Goal: Task Accomplishment & Management: Complete application form

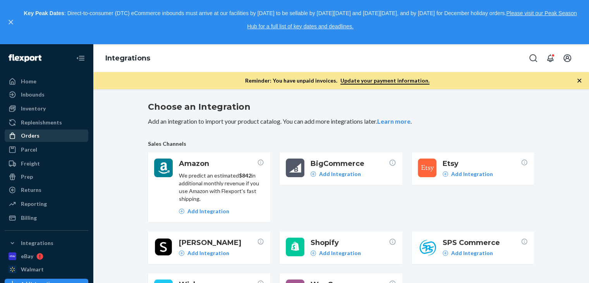
click at [27, 132] on div "Orders" at bounding box center [30, 136] width 19 height 8
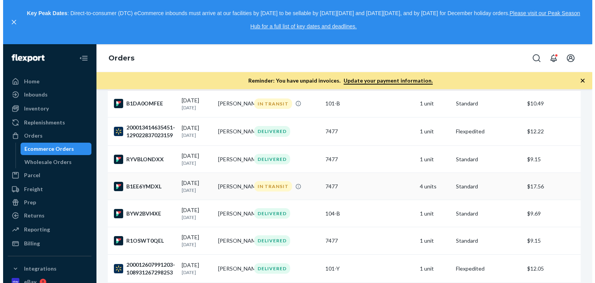
scroll to position [39, 0]
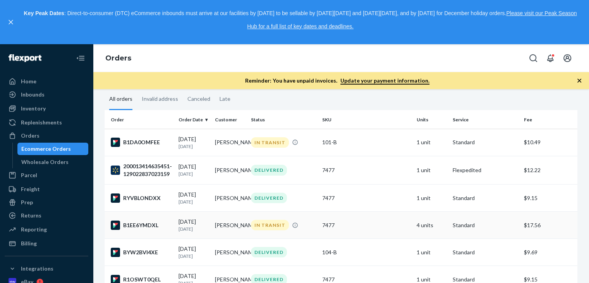
click at [135, 230] on div "B1EE6YMDXL" at bounding box center [142, 224] width 62 height 9
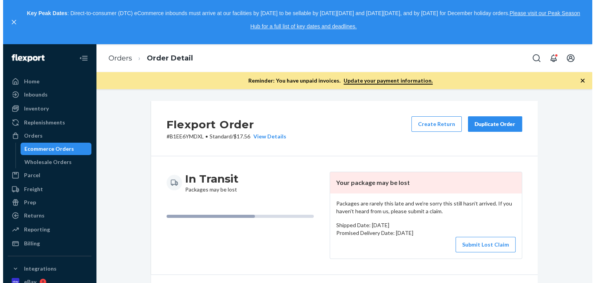
scroll to position [39, 0]
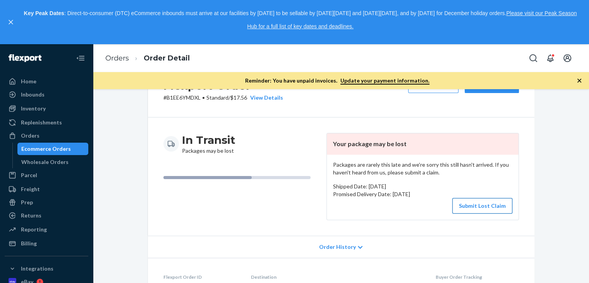
click at [482, 210] on button "Submit Lost Claim" at bounding box center [482, 205] width 60 height 15
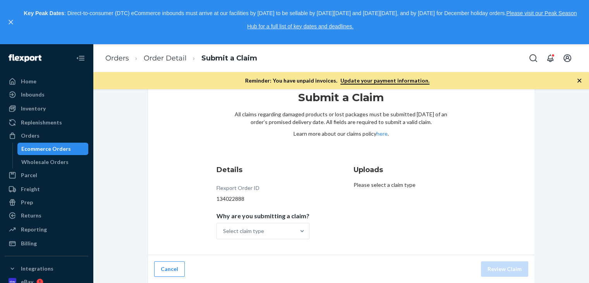
click at [398, 181] on p "Please select a claim type" at bounding box center [410, 185] width 112 height 8
click at [421, 187] on p "Please select a claim type" at bounding box center [410, 185] width 112 height 8
click at [422, 182] on p "Please select a claim type" at bounding box center [410, 185] width 112 height 8
click at [392, 185] on p "Please select a claim type" at bounding box center [410, 185] width 112 height 8
click at [369, 185] on p "Please select a claim type" at bounding box center [410, 185] width 112 height 8
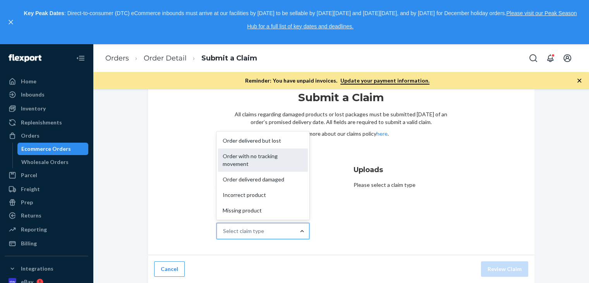
click at [280, 161] on div "Order with no tracking movement" at bounding box center [263, 159] width 90 height 23
click at [224, 227] on input "Why are you submitting a claim? option Order with no tracking movement focused,…" at bounding box center [223, 231] width 1 height 8
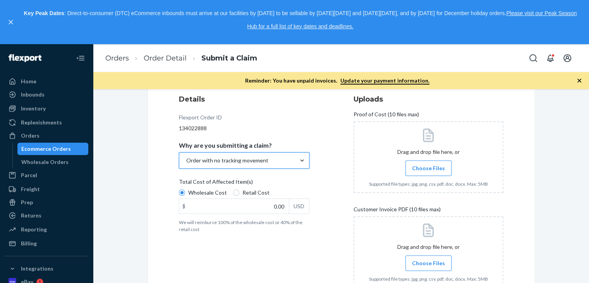
scroll to position [103, 0]
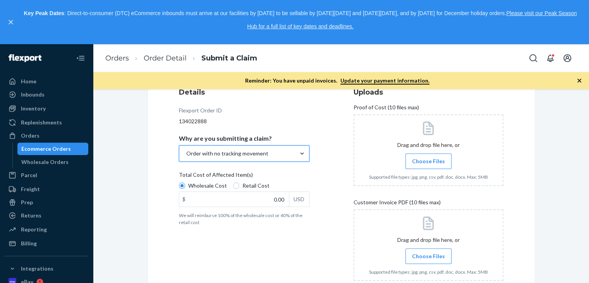
click at [294, 174] on div "Total Cost of Affected Item(s)" at bounding box center [244, 176] width 131 height 11
click at [185, 182] on input "Wholesale Cost" at bounding box center [182, 185] width 6 height 6
click at [233, 186] on input "Retail Cost" at bounding box center [236, 185] width 6 height 6
radio input "true"
radio input "false"
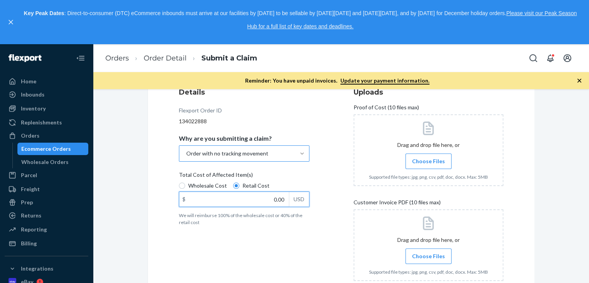
click at [280, 199] on input "0.00" at bounding box center [234, 199] width 110 height 15
type input "42.36"
click at [299, 172] on div "Total Cost of Affected Item(s)" at bounding box center [244, 176] width 131 height 11
click at [185, 182] on input "Wholesale Cost" at bounding box center [182, 185] width 6 height 6
radio input "true"
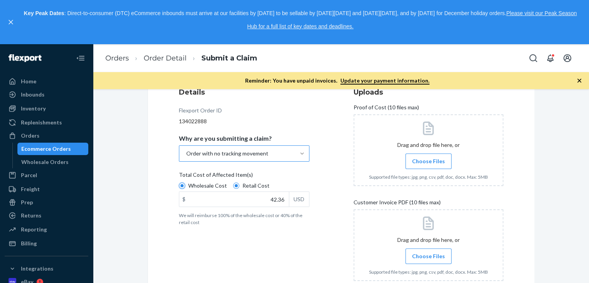
radio input "false"
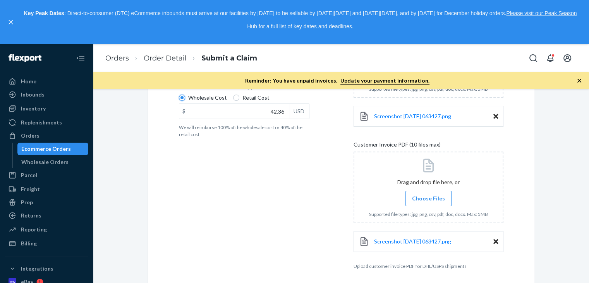
scroll to position [222, 0]
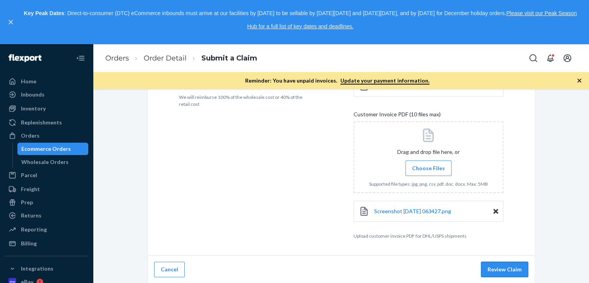
click at [500, 267] on button "Review Claim" at bounding box center [504, 268] width 47 height 15
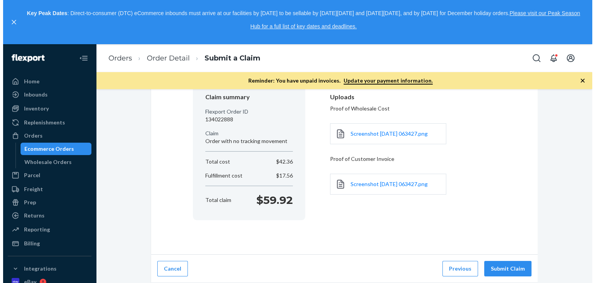
scroll to position [74, 0]
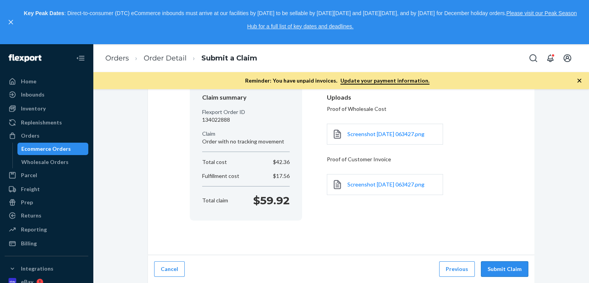
click at [501, 267] on button "Submit Claim" at bounding box center [504, 268] width 47 height 15
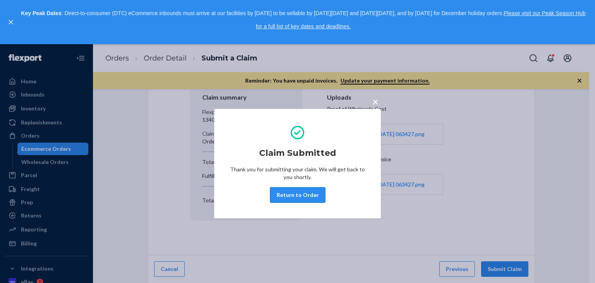
click at [308, 198] on button "Return to Order" at bounding box center [297, 194] width 55 height 15
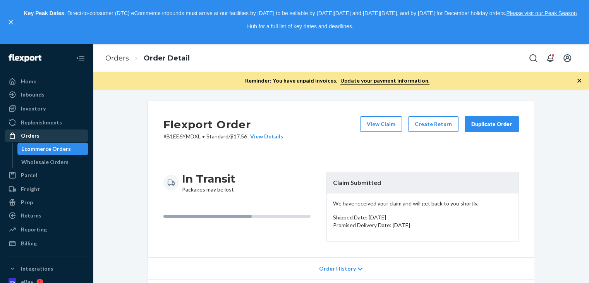
click at [36, 132] on div "Orders" at bounding box center [30, 136] width 19 height 8
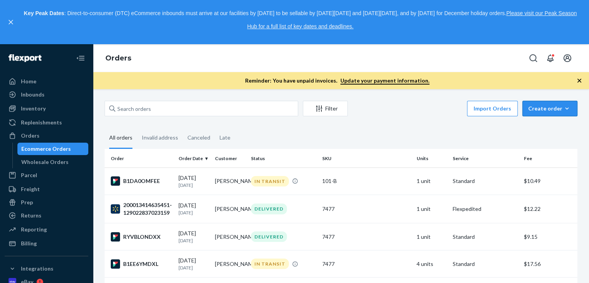
click at [548, 110] on div "Create order" at bounding box center [549, 109] width 43 height 8
click at [542, 125] on span "Ecommerce order" at bounding box center [555, 127] width 48 height 5
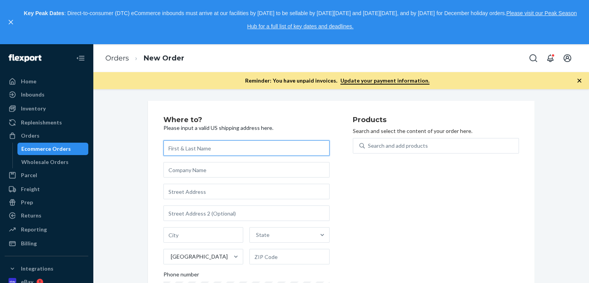
click at [239, 148] on input "text" at bounding box center [246, 147] width 166 height 15
paste input "[PERSON_NAME]"
type input "[PERSON_NAME]"
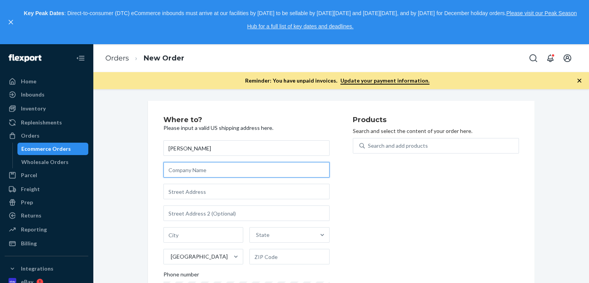
click at [227, 173] on input "text" at bounding box center [246, 169] width 166 height 15
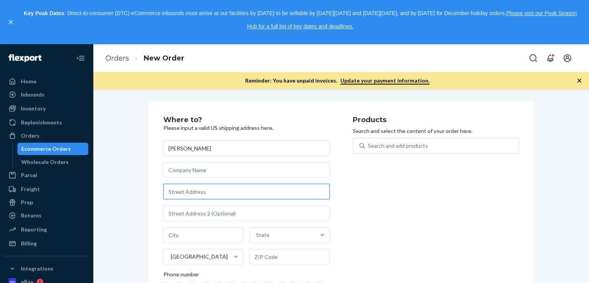
click at [219, 191] on input "text" at bounding box center [246, 191] width 166 height 15
paste input "[STREET_ADDRESS][PERSON_NAME]"
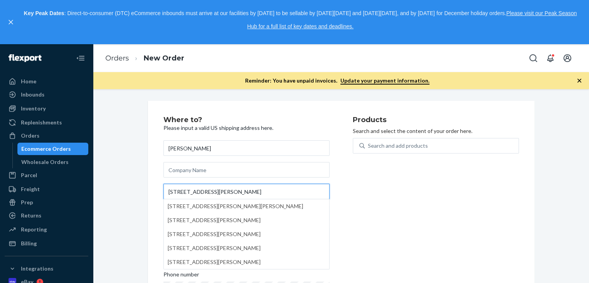
type input "[STREET_ADDRESS][PERSON_NAME]"
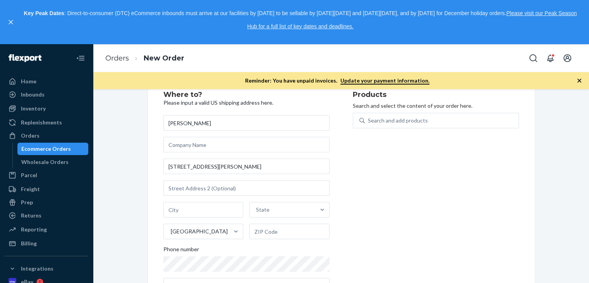
scroll to position [39, 0]
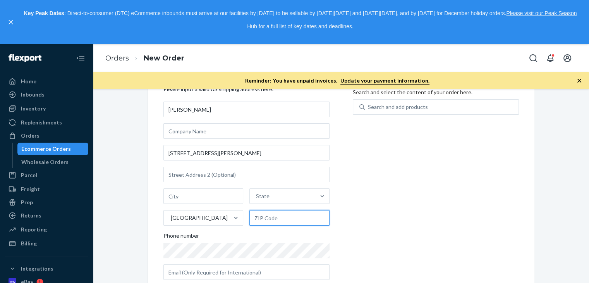
click at [280, 218] on input "text" at bounding box center [289, 217] width 80 height 15
paste input "70591"
type input "70591"
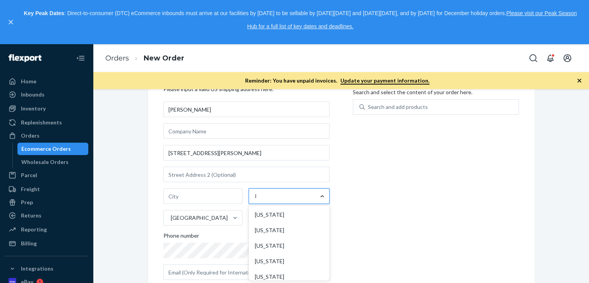
type input "lo"
click at [299, 243] on div "[US_STATE]" at bounding box center [289, 245] width 78 height 15
click at [260, 200] on input "lo" at bounding box center [257, 196] width 5 height 8
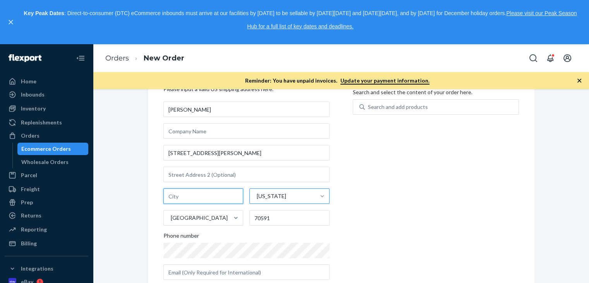
click at [197, 197] on input "text" at bounding box center [203, 195] width 80 height 15
paste input "Welsh"
type input "Welsh"
click at [431, 210] on div "Products Search and select the content of your order here. Search and add produ…" at bounding box center [436, 181] width 166 height 208
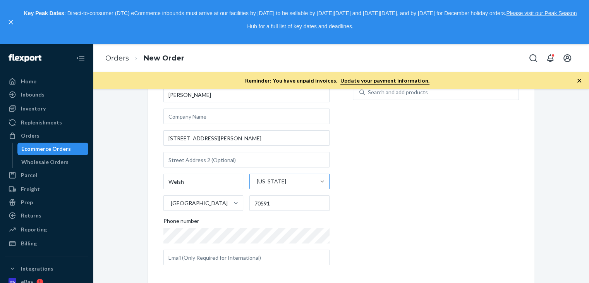
scroll to position [57, 0]
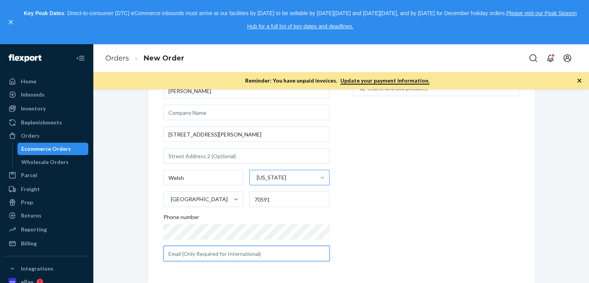
click at [221, 257] on input "text" at bounding box center [246, 253] width 166 height 15
paste input "[EMAIL_ADDRESS][DOMAIN_NAME]"
type input "[EMAIL_ADDRESS][DOMAIN_NAME]"
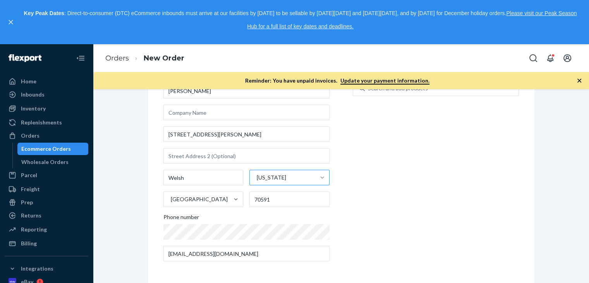
click at [448, 254] on div "Products Search and select the content of your order here. Search and add produ…" at bounding box center [436, 163] width 166 height 208
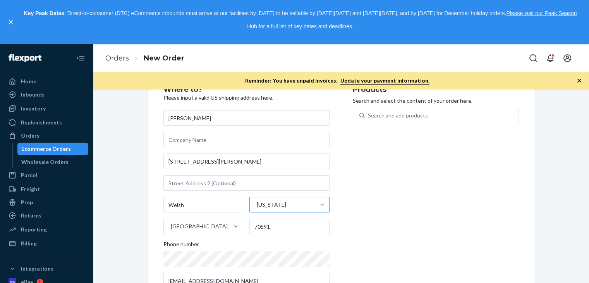
scroll to position [0, 0]
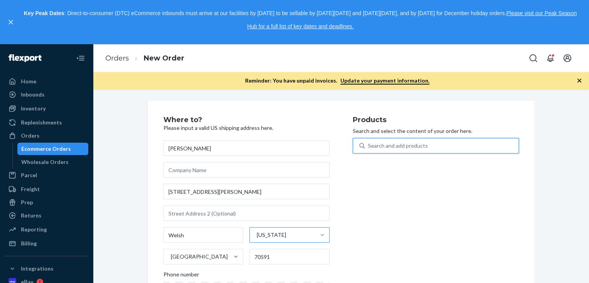
click at [426, 143] on div "Search and add products" at bounding box center [442, 146] width 154 height 14
click at [369, 143] on input "0 results available. Use Up and Down to choose options, press Enter to select t…" at bounding box center [368, 146] width 1 height 8
type input "101"
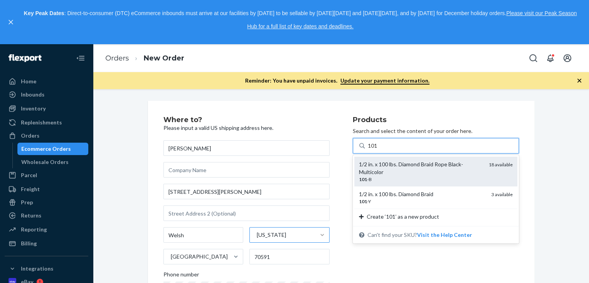
click at [419, 163] on div "1/2 in. x 100 lbs. Diamond Braid Rope Black-Multicolor" at bounding box center [421, 167] width 124 height 15
click at [378, 149] on input "101" at bounding box center [373, 146] width 10 height 8
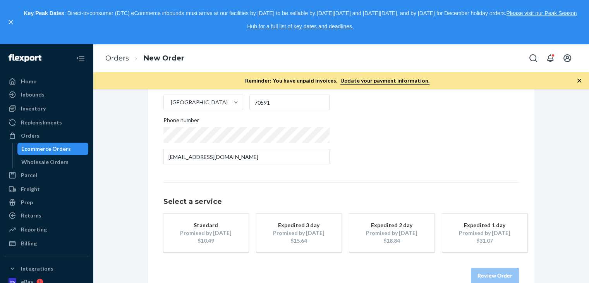
scroll to position [170, 0]
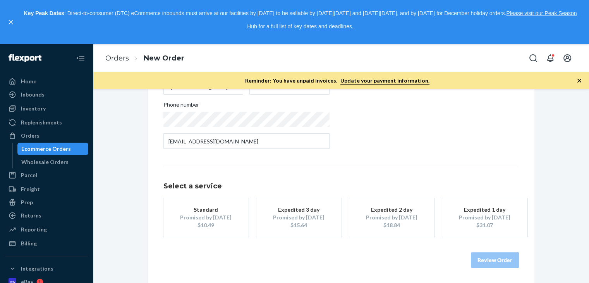
click at [324, 206] on div "Expedited 3 day" at bounding box center [299, 210] width 62 height 8
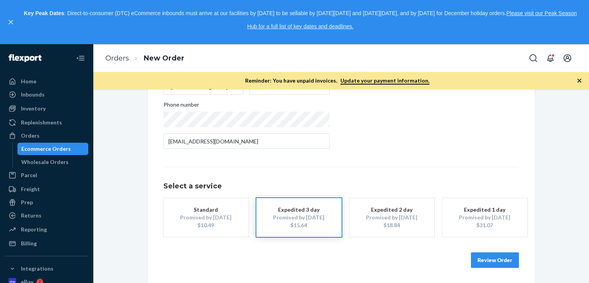
click at [476, 259] on button "Review Order" at bounding box center [495, 259] width 48 height 15
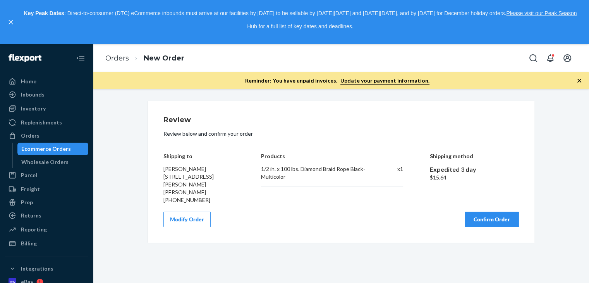
scroll to position [0, 0]
click at [485, 211] on button "Confirm Order" at bounding box center [492, 218] width 54 height 15
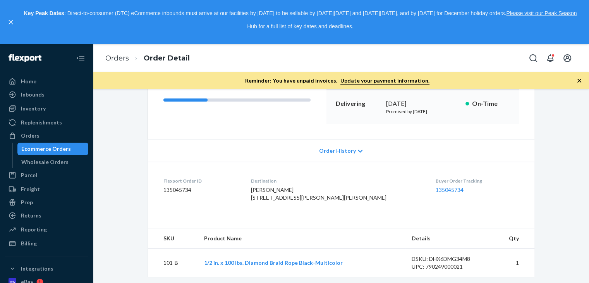
scroll to position [134, 0]
